Goal: Task Accomplishment & Management: Use online tool/utility

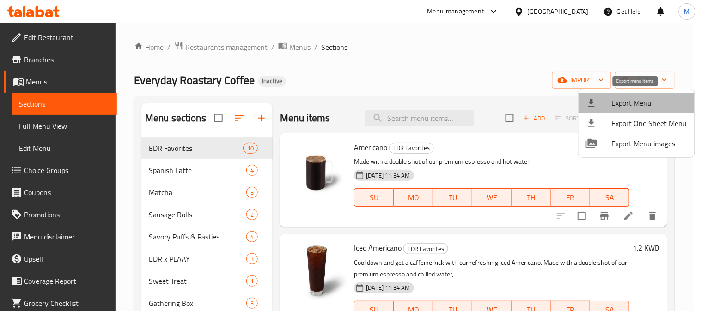
click at [644, 102] on span "Export Menu" at bounding box center [649, 102] width 75 height 11
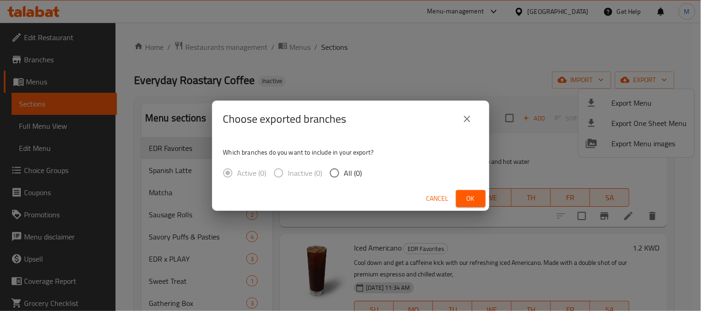
click at [344, 177] on span "All (0)" at bounding box center [353, 173] width 18 height 11
click at [344, 177] on input "All (0)" at bounding box center [334, 173] width 19 height 19
radio input "true"
click at [463, 198] on button "Ok" at bounding box center [471, 198] width 30 height 17
click at [469, 199] on span "Ok" at bounding box center [470, 199] width 15 height 12
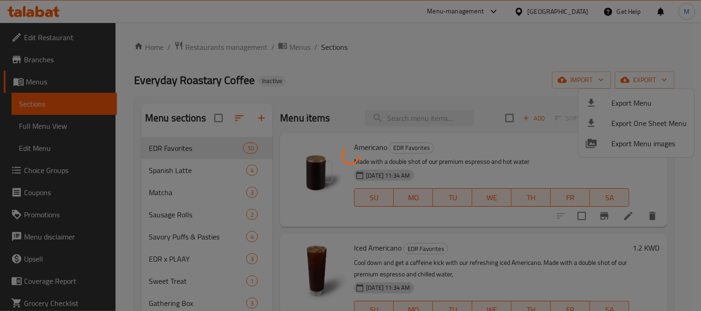
click at [426, 62] on div at bounding box center [350, 155] width 701 height 311
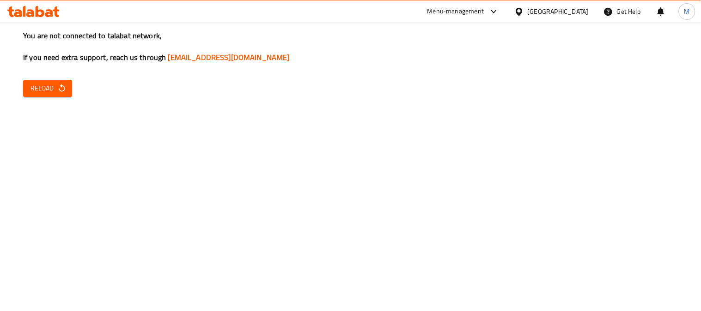
click at [54, 91] on span "Reload" at bounding box center [47, 89] width 34 height 12
drag, startPoint x: 135, startPoint y: 124, endPoint x: 95, endPoint y: 125, distance: 39.7
click at [135, 124] on div "You are not connected to talabat network, If you need extra support, reach us t…" at bounding box center [350, 155] width 701 height 311
click at [58, 91] on icon "button" at bounding box center [61, 88] width 9 height 9
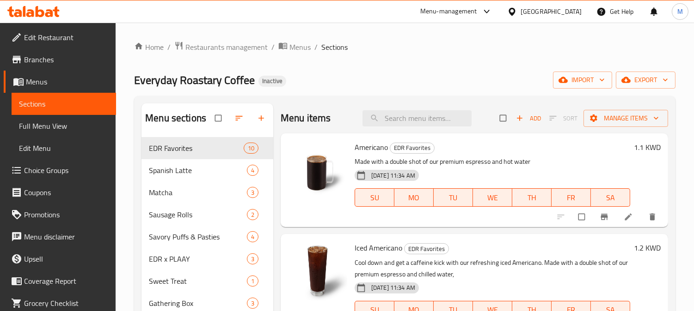
click at [342, 68] on div "Home / Restaurants management / Menus / Sections Everyday Roastary Coffee Inact…" at bounding box center [404, 239] width 541 height 396
click at [634, 83] on span "export" at bounding box center [645, 80] width 45 height 12
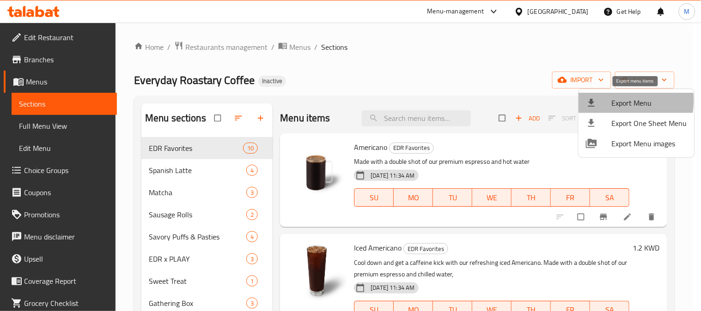
click at [607, 100] on div at bounding box center [599, 102] width 26 height 11
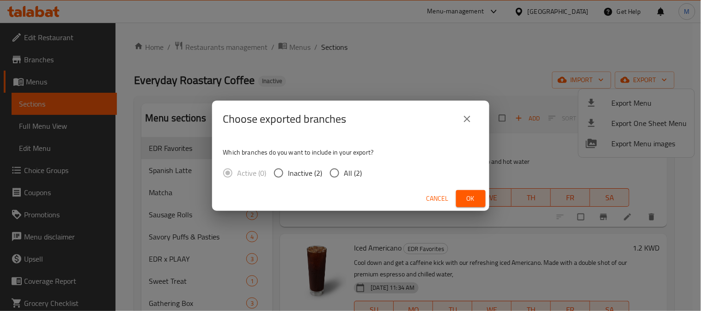
click at [345, 174] on span "All (2)" at bounding box center [353, 173] width 18 height 11
click at [344, 174] on input "All (2)" at bounding box center [334, 173] width 19 height 19
radio input "true"
click at [481, 202] on button "Ok" at bounding box center [471, 198] width 30 height 17
